Goal: Information Seeking & Learning: Learn about a topic

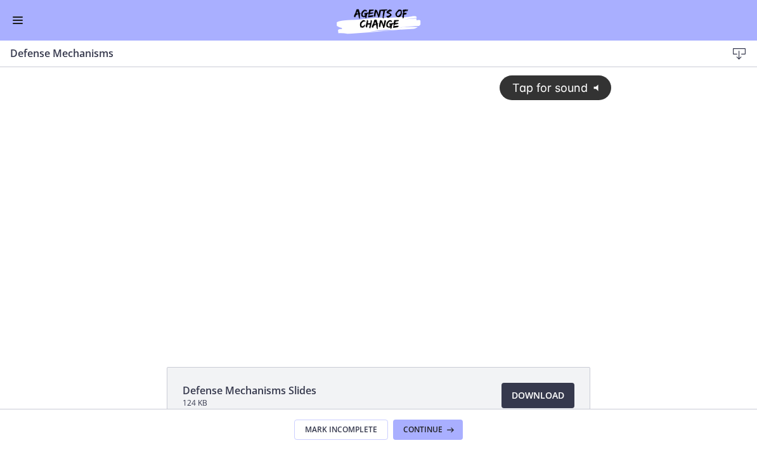
click at [561, 82] on span "Tap for sound" at bounding box center [544, 87] width 87 height 13
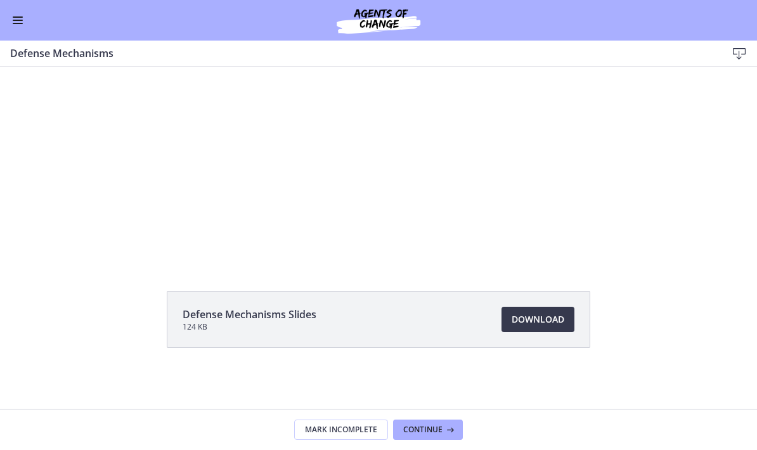
scroll to position [76, 0]
click at [432, 432] on span "Continue" at bounding box center [422, 430] width 39 height 10
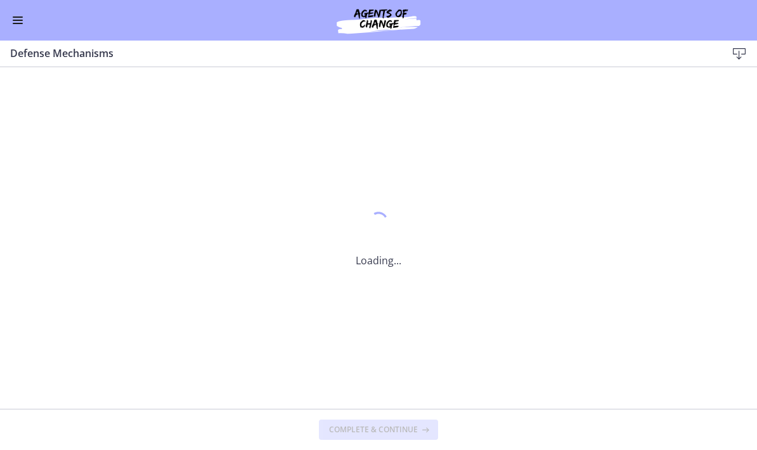
scroll to position [0, 0]
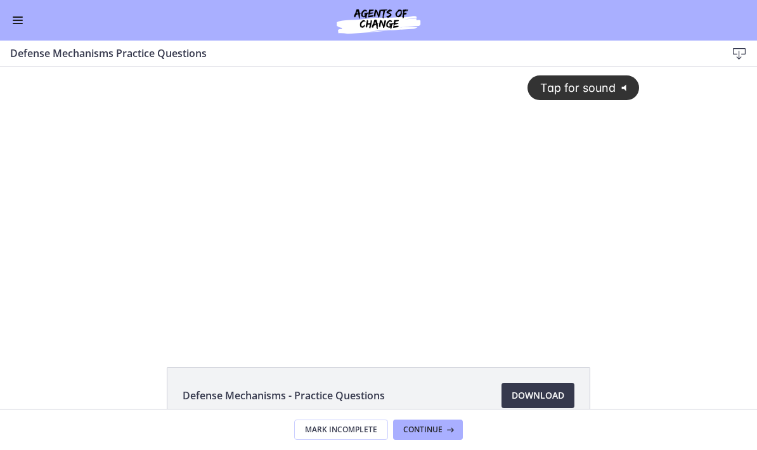
click at [575, 87] on span "Tap for sound" at bounding box center [572, 87] width 87 height 13
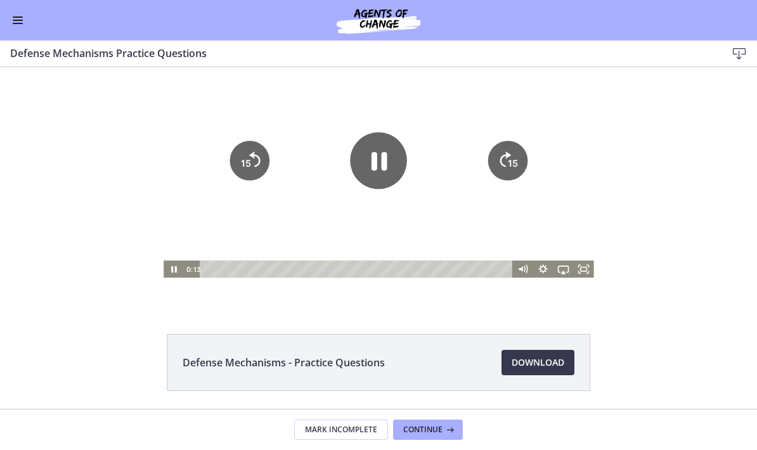
scroll to position [32, 0]
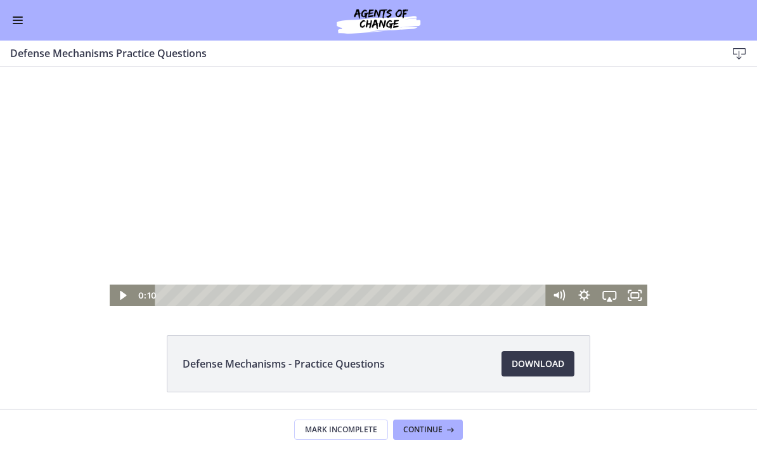
click at [120, 297] on icon "Play Video" at bounding box center [123, 295] width 6 height 9
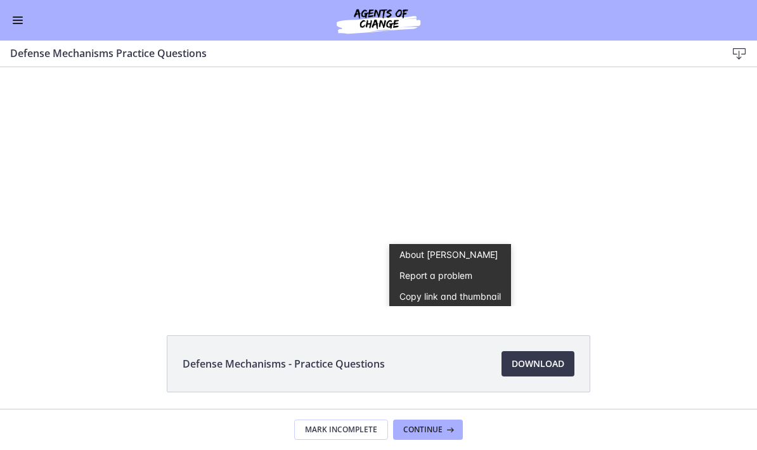
click at [540, 228] on div at bounding box center [379, 170] width 538 height 271
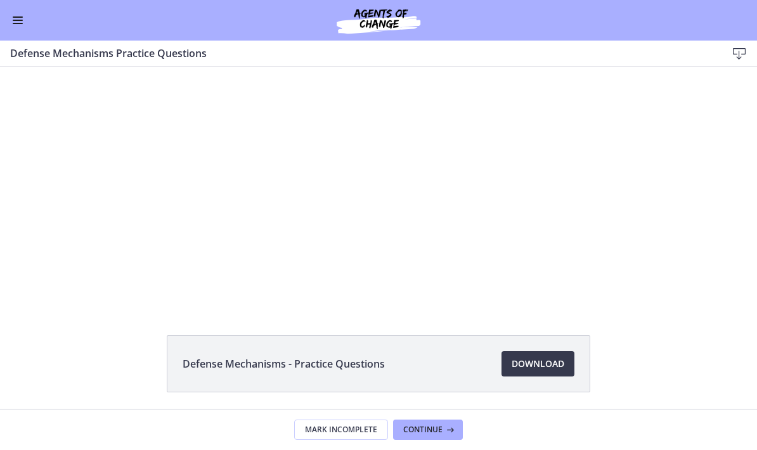
click at [375, 217] on div at bounding box center [379, 170] width 538 height 271
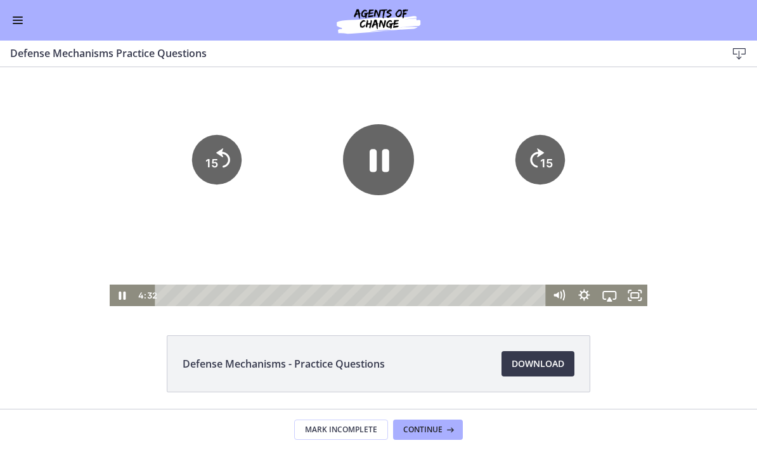
click at [389, 166] on icon "Pause" at bounding box center [378, 159] width 71 height 71
